Goal: Task Accomplishment & Management: Complete application form

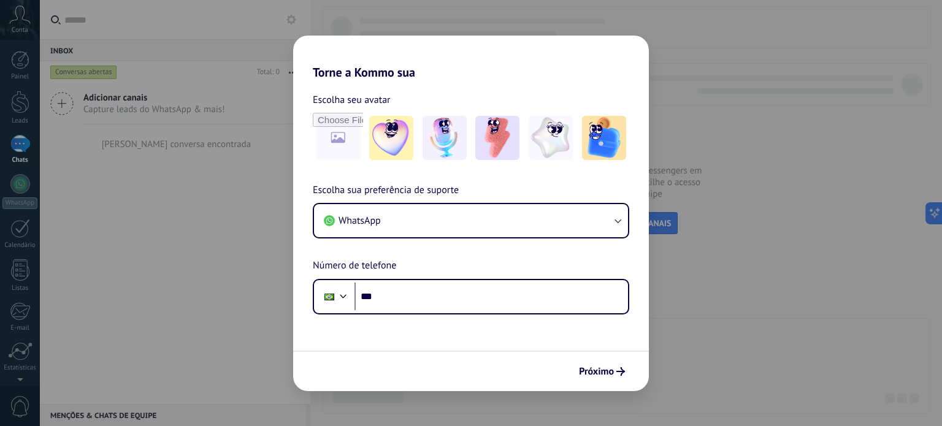
click at [20, 71] on div "Torne a Kommo sua Escolha seu avatar Escolha sua preferência de suporte WhatsAp…" at bounding box center [471, 213] width 942 height 426
click at [592, 367] on span "Próximo" at bounding box center [596, 371] width 35 height 9
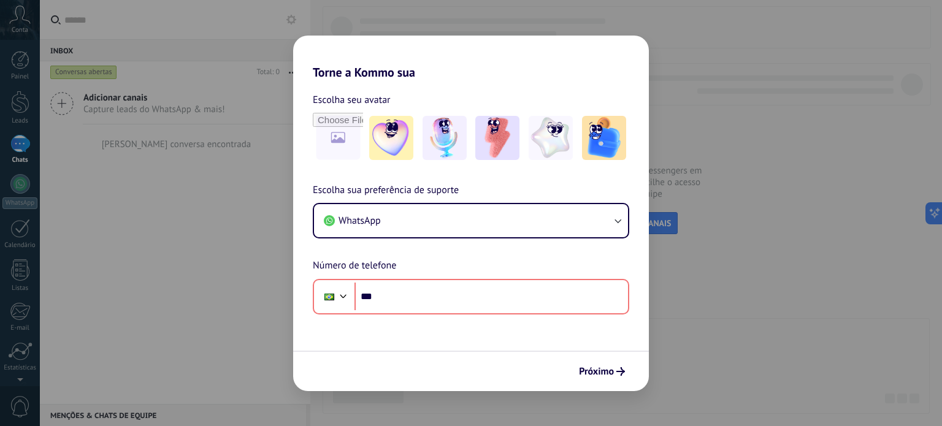
click at [142, 307] on div "Torne a Kommo sua Escolha seu avatar Escolha sua preferência de suporte WhatsAp…" at bounding box center [471, 213] width 942 height 426
click at [15, 153] on div "Torne a Kommo sua Escolha seu avatar Escolha sua preferência de suporte WhatsAp…" at bounding box center [471, 213] width 942 height 426
click at [23, 22] on div "Torne a Kommo sua Escolha seu avatar Escolha sua preferência de suporte WhatsAp…" at bounding box center [471, 213] width 942 height 426
